Goal: Information Seeking & Learning: Learn about a topic

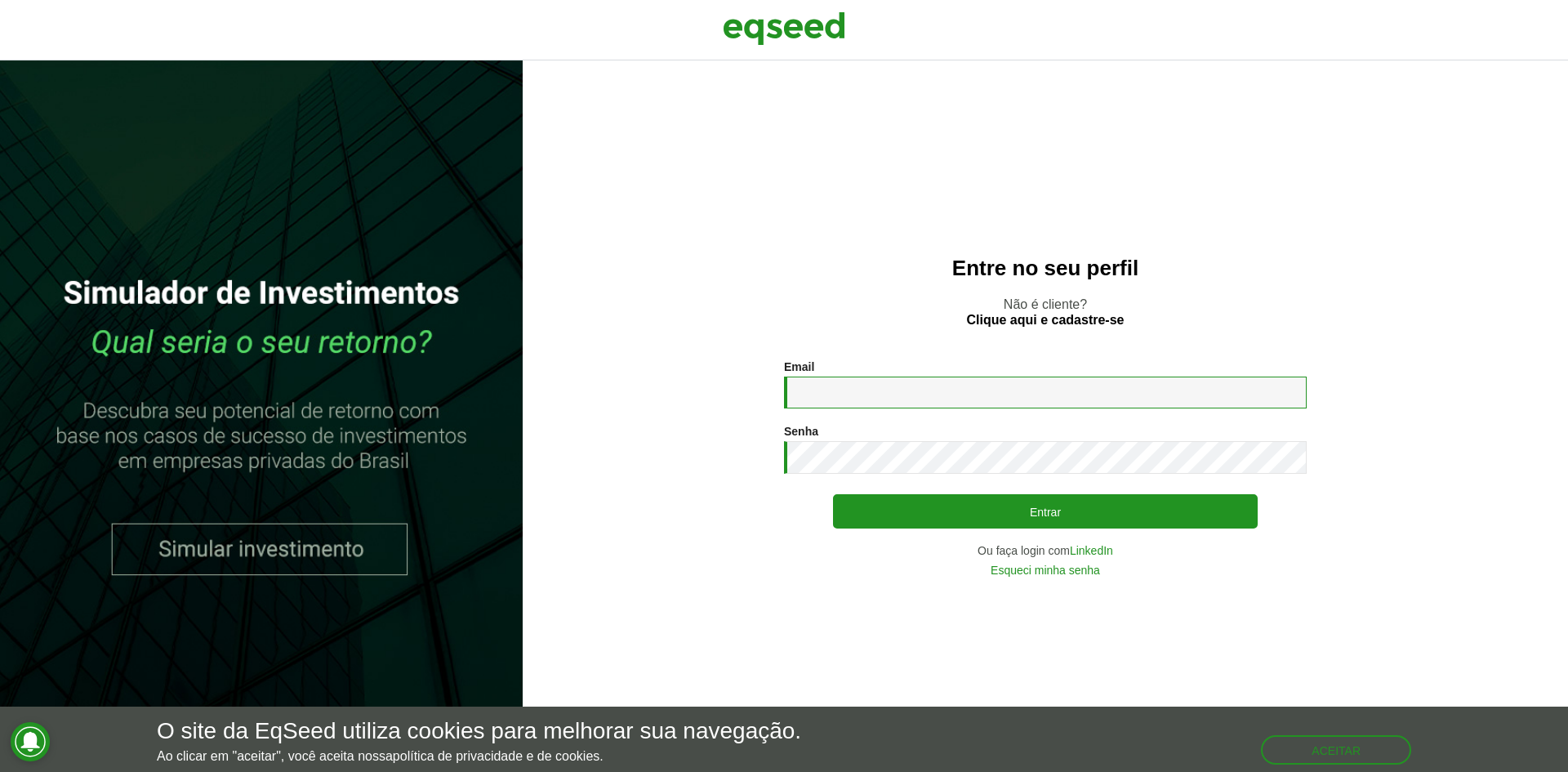
click at [861, 393] on input "Email *" at bounding box center [1044, 393] width 523 height 32
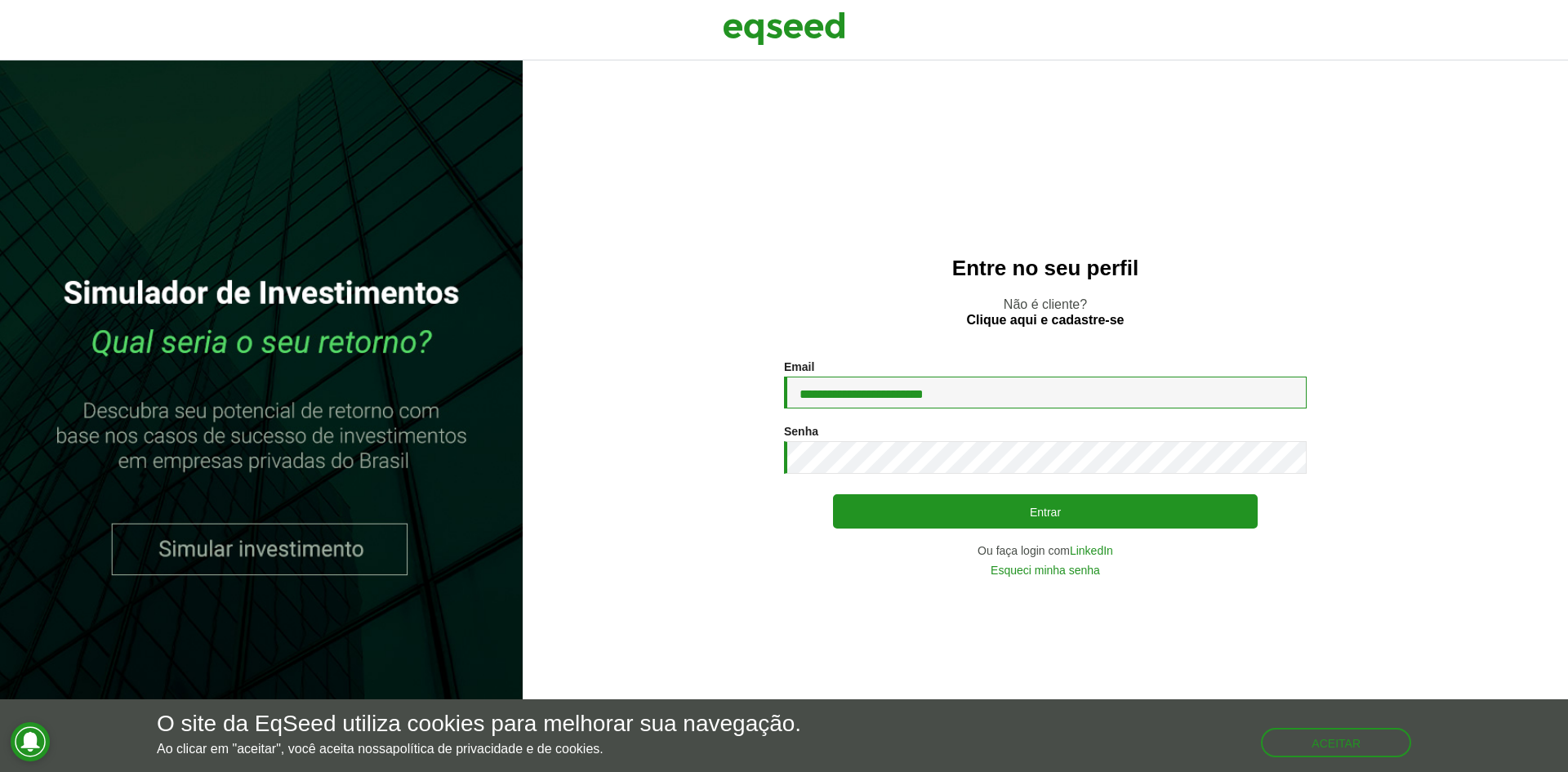
type input "**********"
click at [833, 494] on button "Entrar" at bounding box center [1044, 511] width 425 height 35
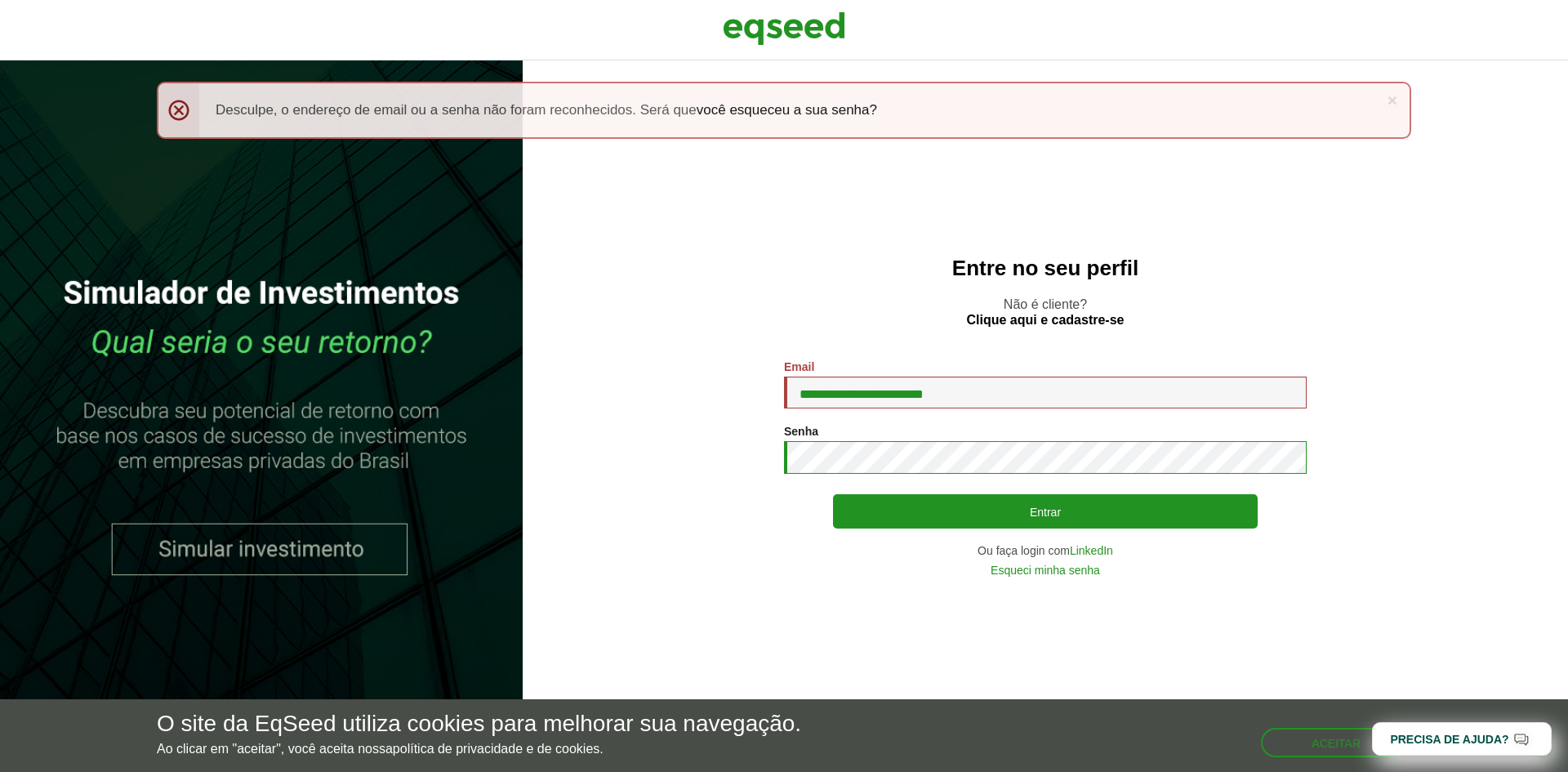
click at [833, 494] on button "Entrar" at bounding box center [1044, 511] width 425 height 35
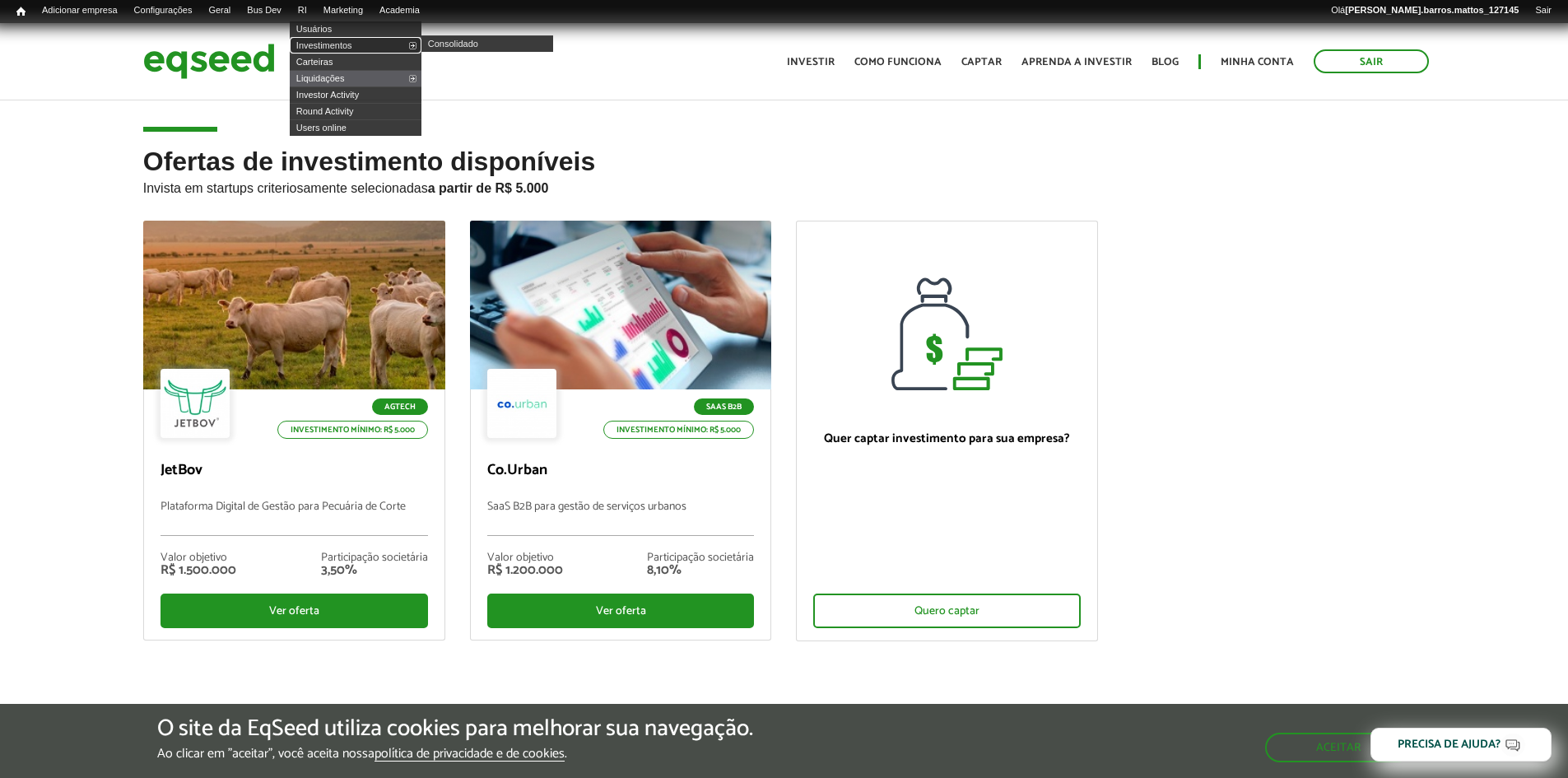
click at [327, 51] on link "Investimentos" at bounding box center [355, 45] width 132 height 16
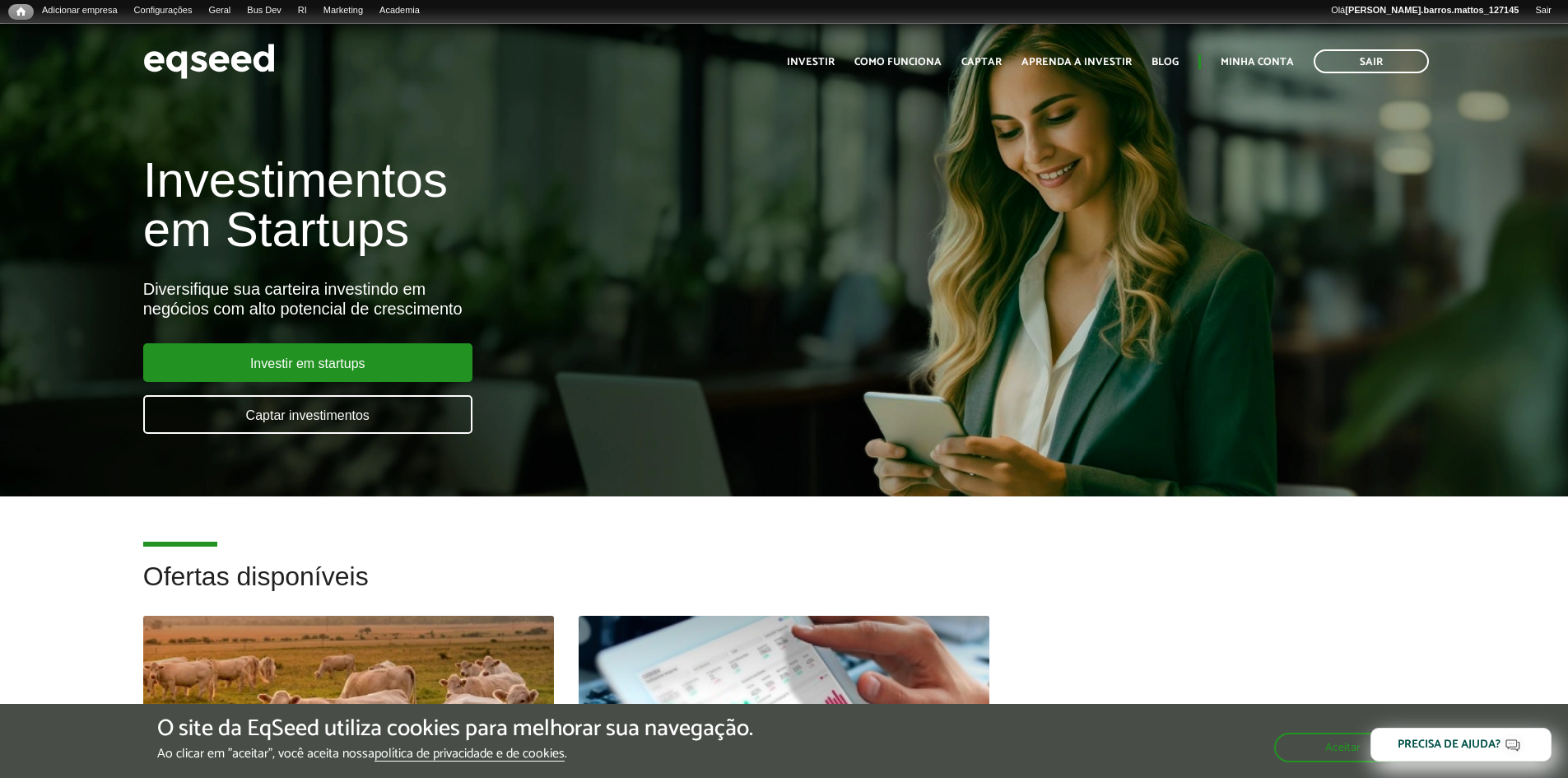
click at [590, 649] on div at bounding box center [783, 701] width 493 height 203
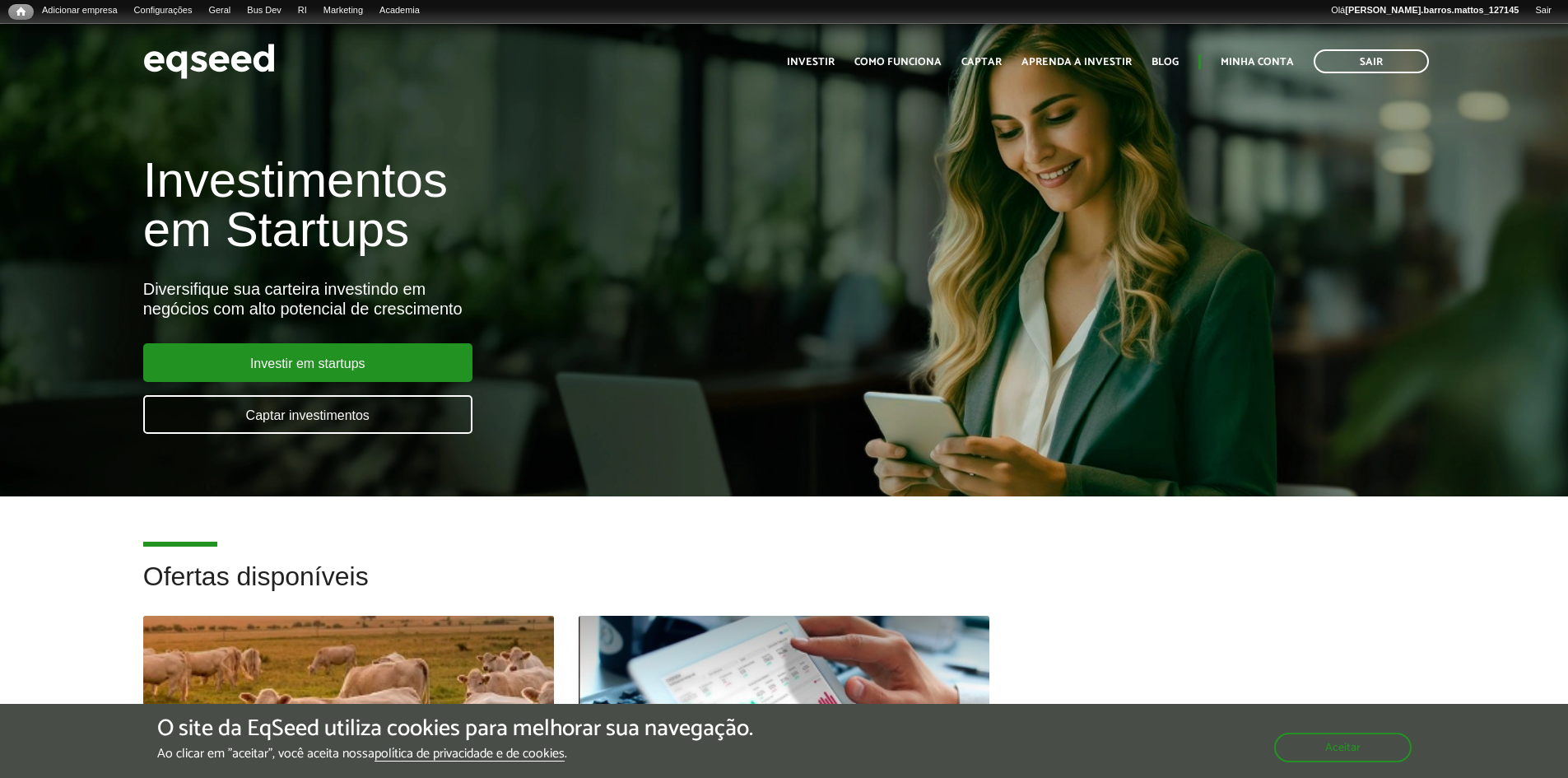
click at [320, 642] on div at bounding box center [348, 701] width 493 height 203
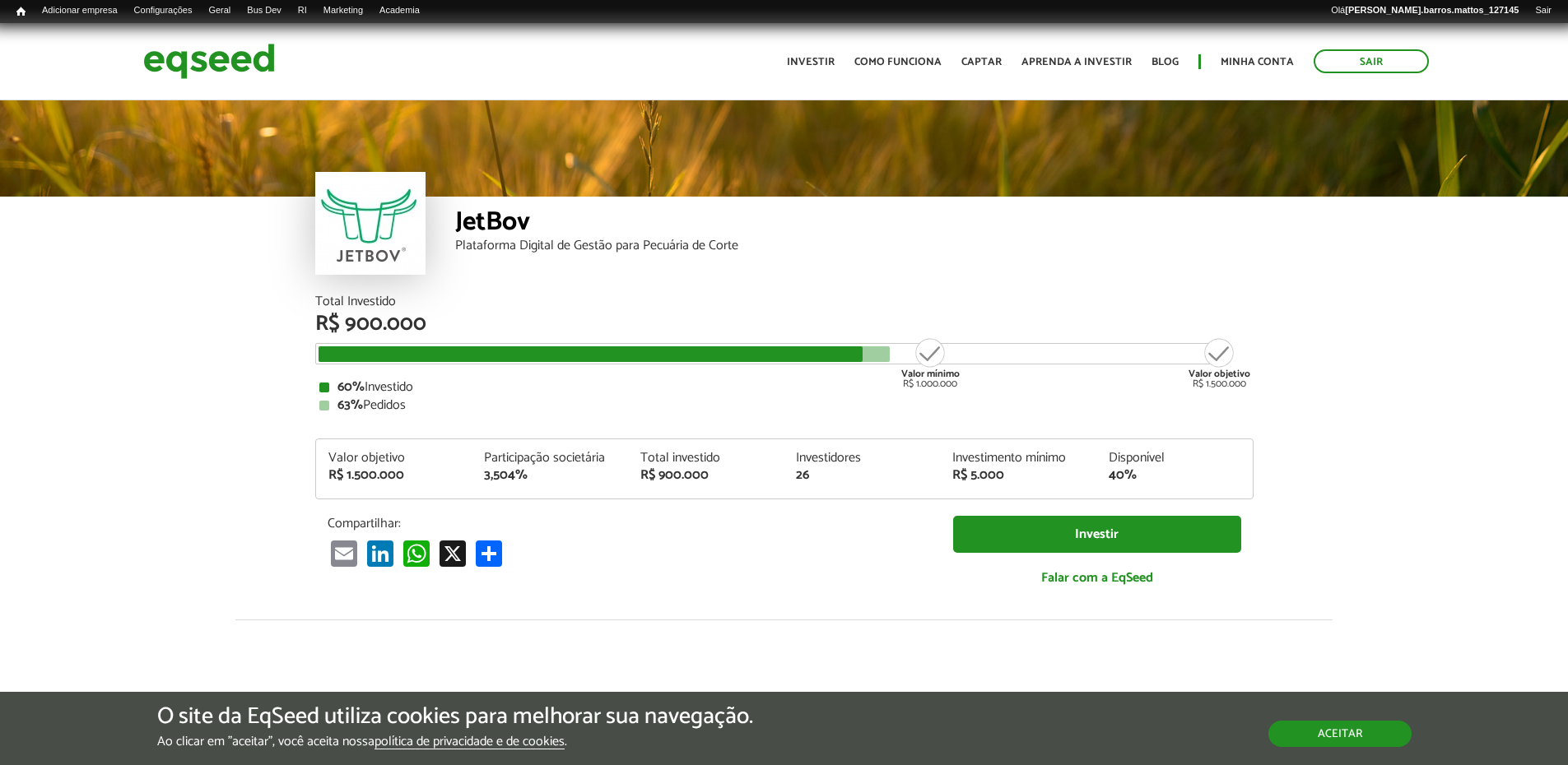
click at [1321, 724] on button "Aceitar" at bounding box center [1340, 734] width 143 height 26
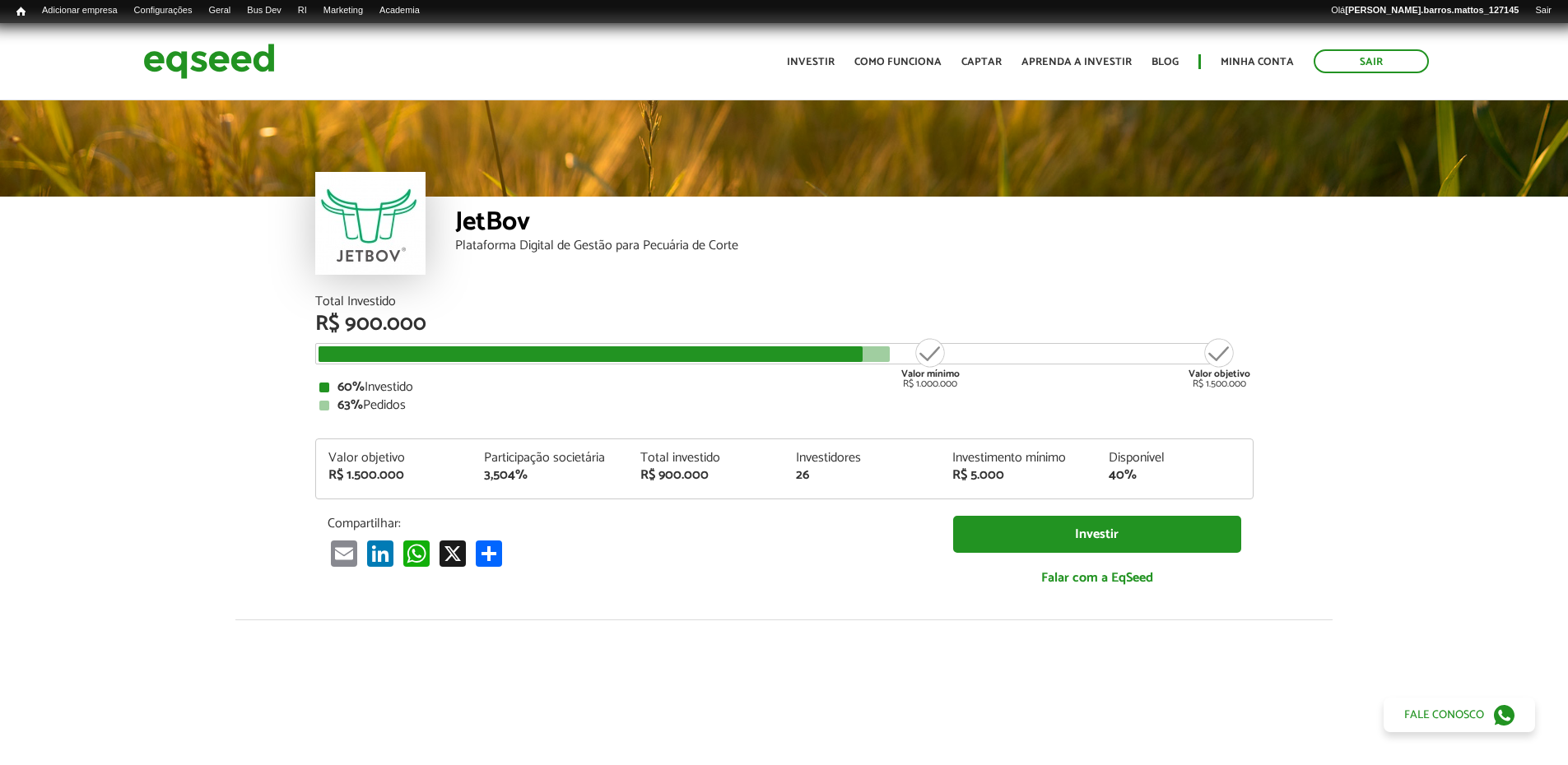
drag, startPoint x: 1569, startPoint y: 104, endPoint x: 1580, endPoint y: 14, distance: 90.7
click at [1567, 14] on html "Sair Toggle navigation Toggle navigation Início Investir" at bounding box center [784, 382] width 1568 height 765
click at [186, 51] on img at bounding box center [209, 60] width 132 height 43
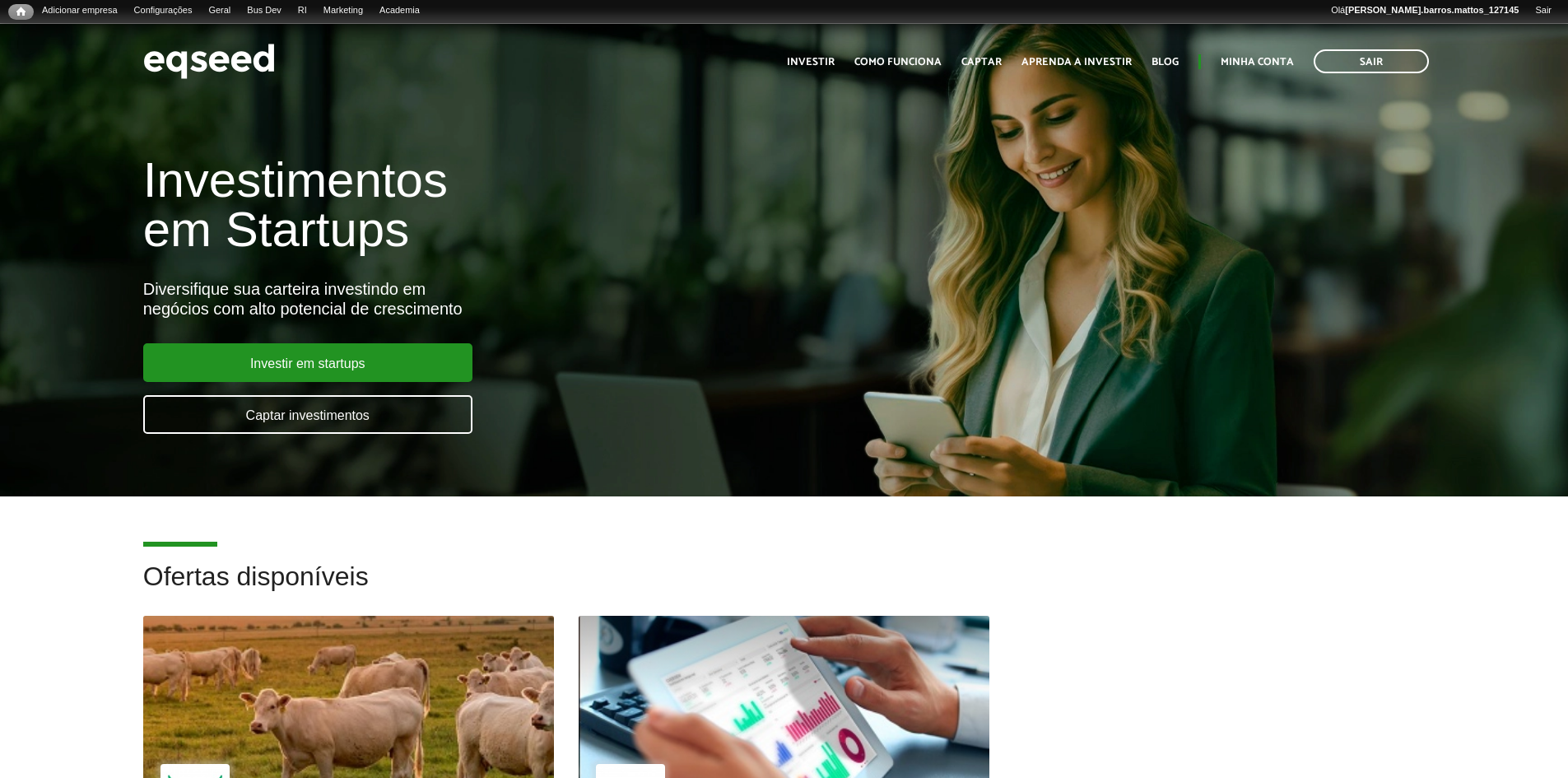
click at [430, 733] on div at bounding box center [348, 701] width 493 height 203
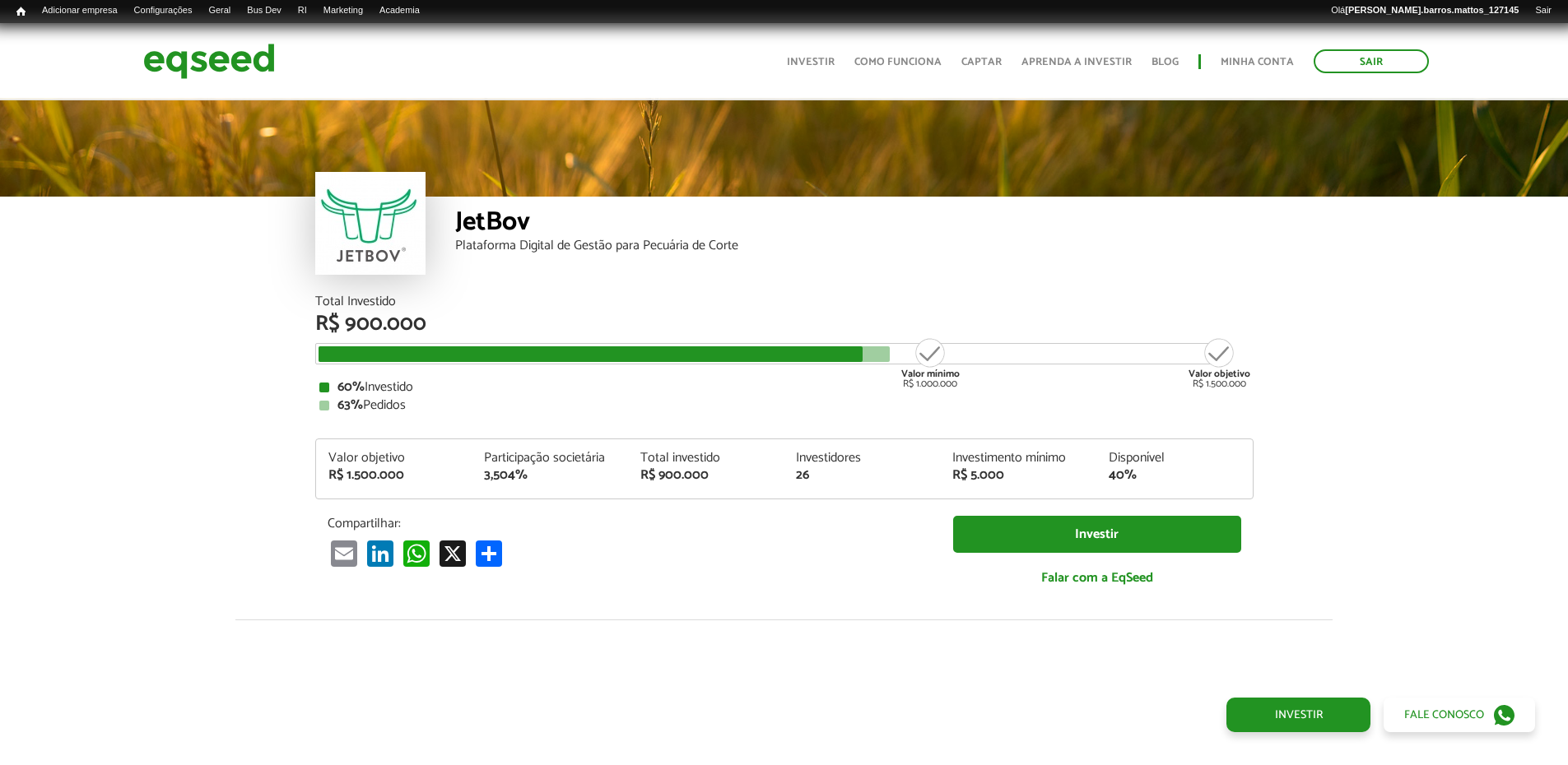
scroll to position [1882, 0]
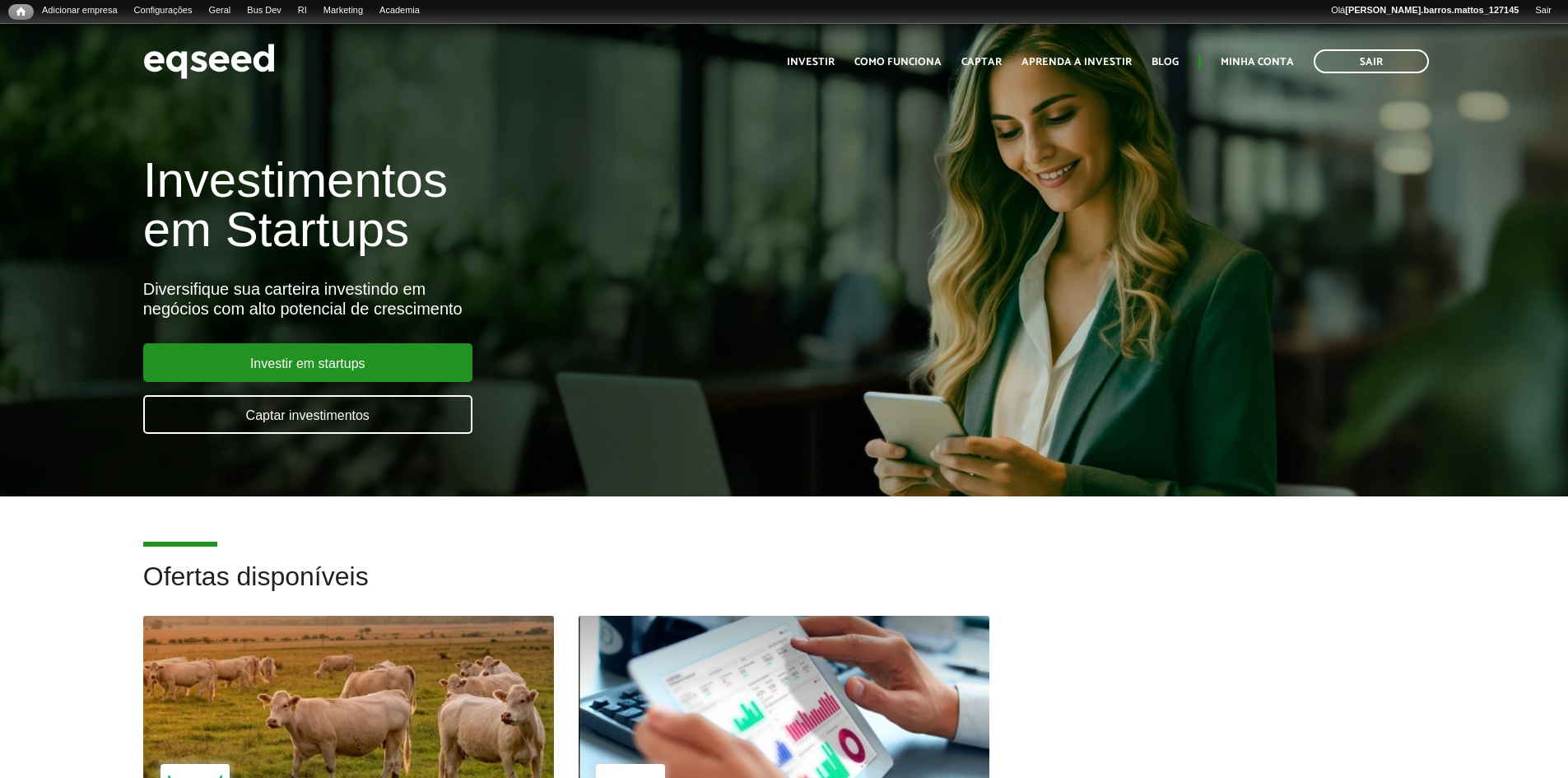
click at [638, 702] on div at bounding box center [784, 700] width 411 height 169
click at [323, 46] on link "Investimentos" at bounding box center [355, 45] width 132 height 16
